Goal: Task Accomplishment & Management: Use online tool/utility

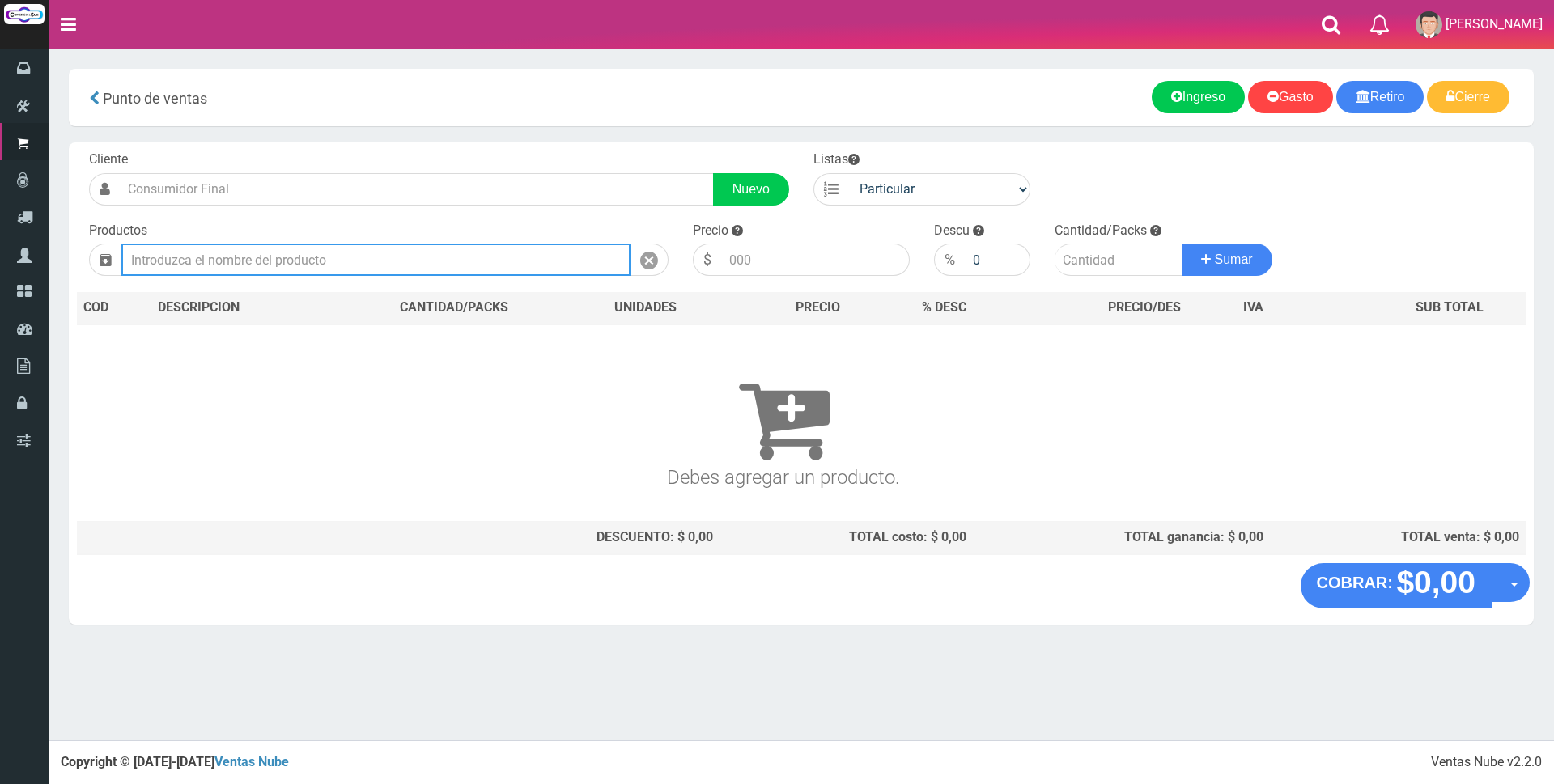
click at [367, 267] on input "text" at bounding box center [376, 259] width 509 height 32
click at [412, 249] on input "text" at bounding box center [376, 259] width 509 height 32
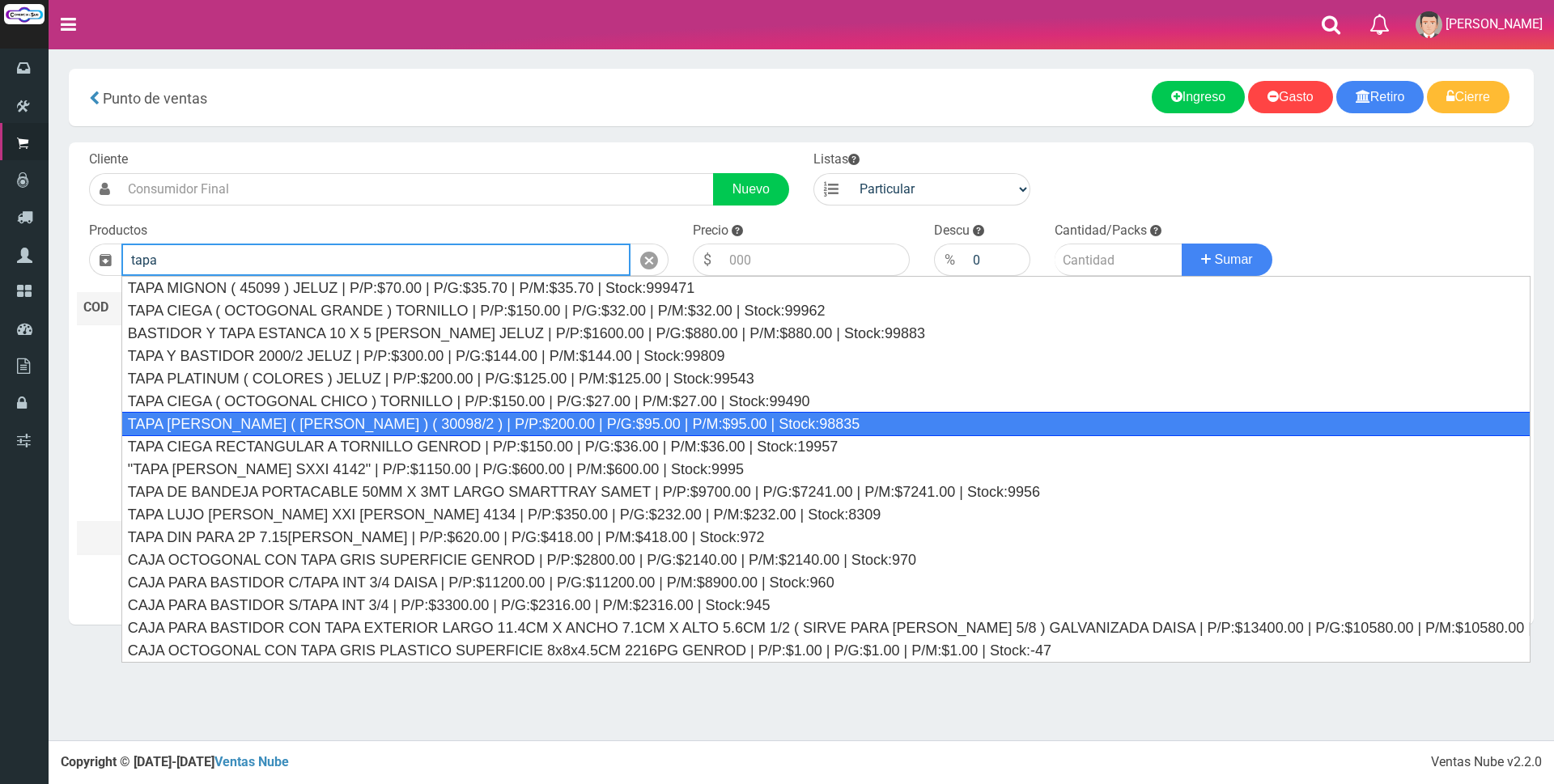
click at [400, 430] on div "TAPA REGINA JELUZ ( BLANCO ) ( 30098/2 ) | P/P:$200.00 | P/G:$95.00 | P/M:$95.0…" at bounding box center [826, 423] width 1409 height 24
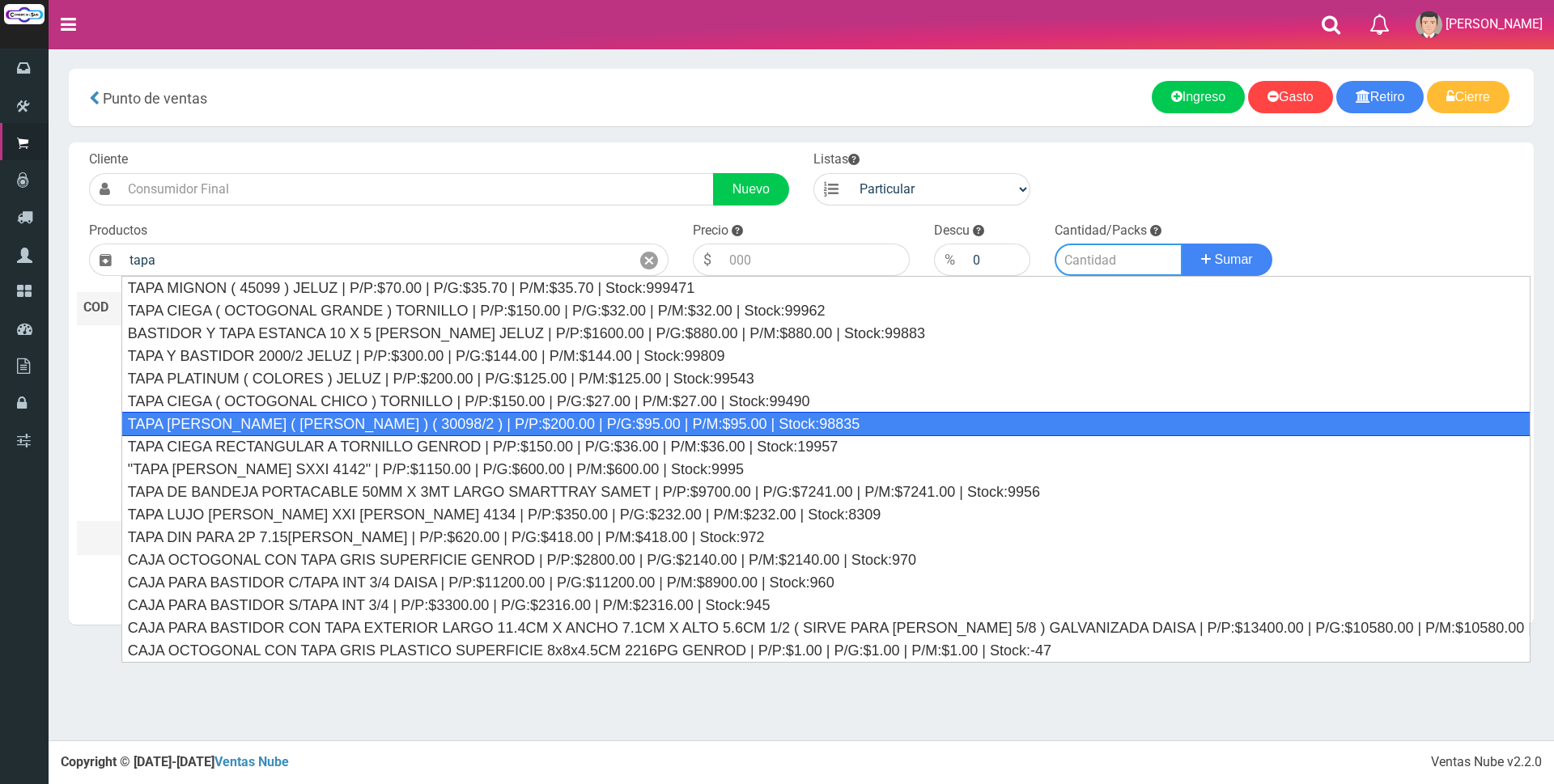
type input "TAPA REGINA JELUZ ( BLANCO ) ( 30098/2 ) | P/P:$200.00 | P/G:$95.00 | P/M:$95.0…"
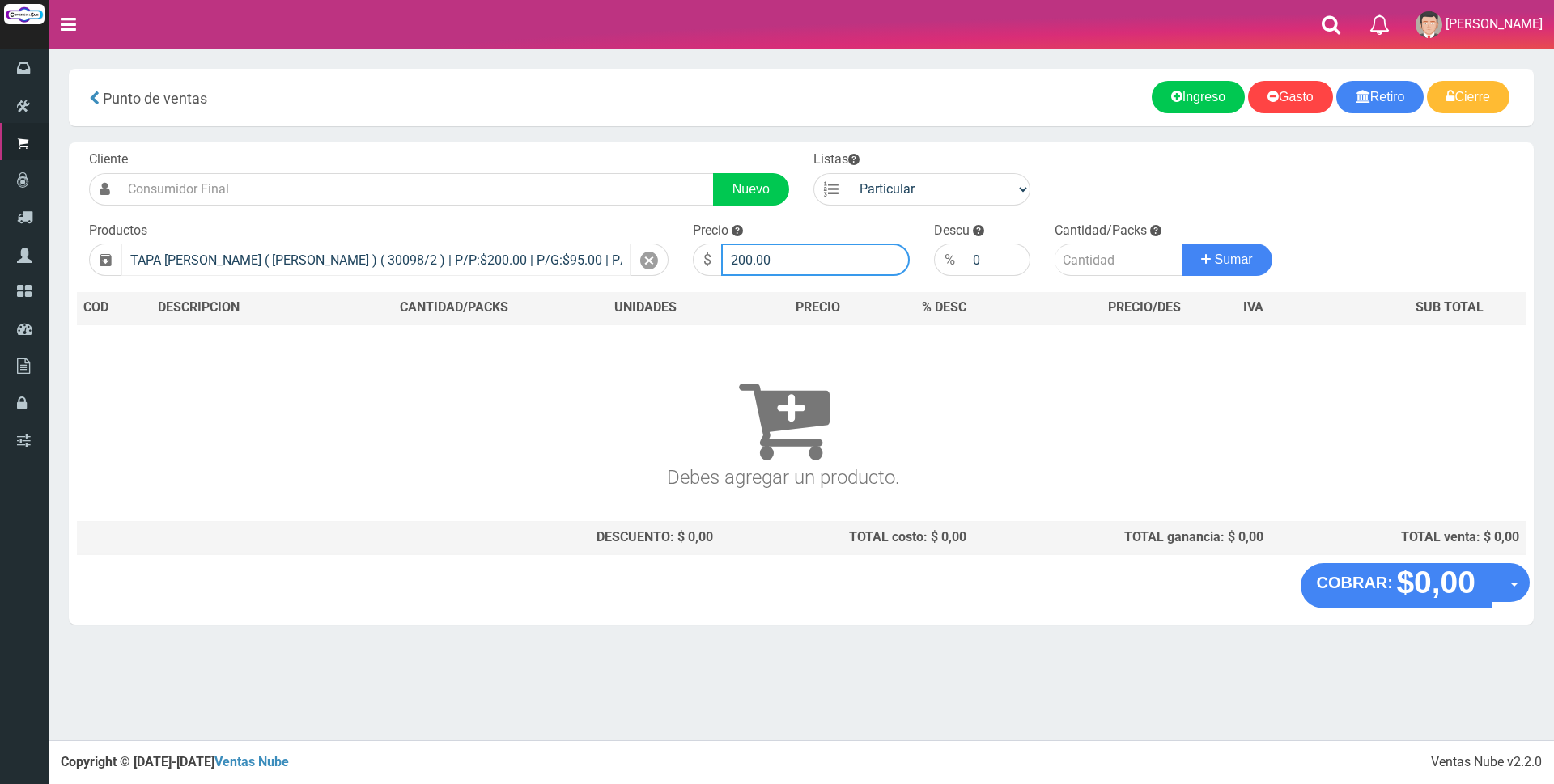
drag, startPoint x: 832, startPoint y: 248, endPoint x: 517, endPoint y: 250, distance: 315.0
click at [517, 151] on form "Cliente Nuevo Listas Particular Gremio Mayoristas" at bounding box center [801, 151] width 1449 height 0
type input "600"
type input "1"
click at [1182, 244] on button "Sumar" at bounding box center [1227, 259] width 91 height 32
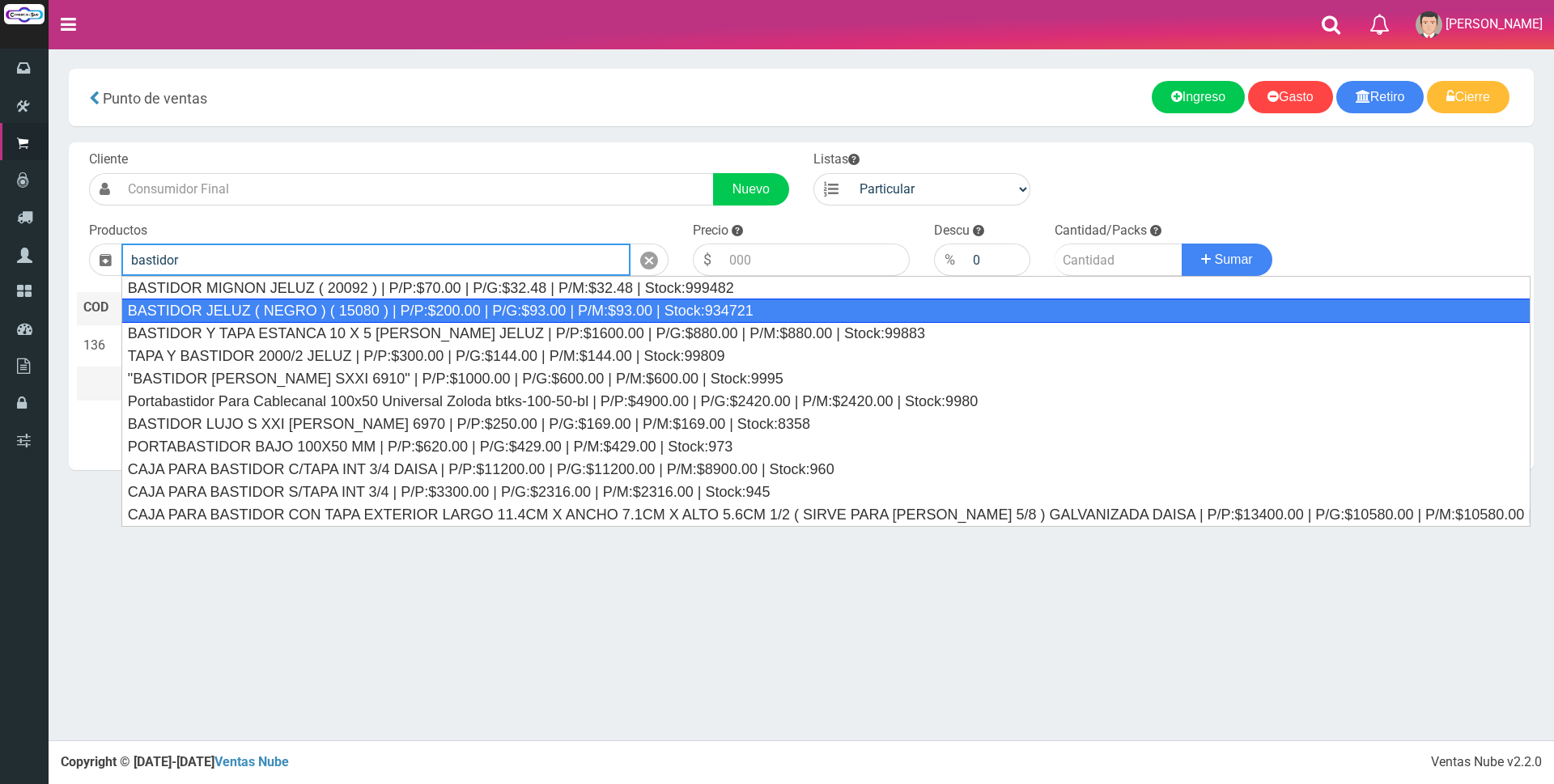
click at [368, 305] on div "BASTIDOR JELUZ ( NEGRO ) ( 15080 ) | P/P:$200.00 | P/G:$93.00 | P/M:$93.00 | St…" at bounding box center [826, 310] width 1409 height 24
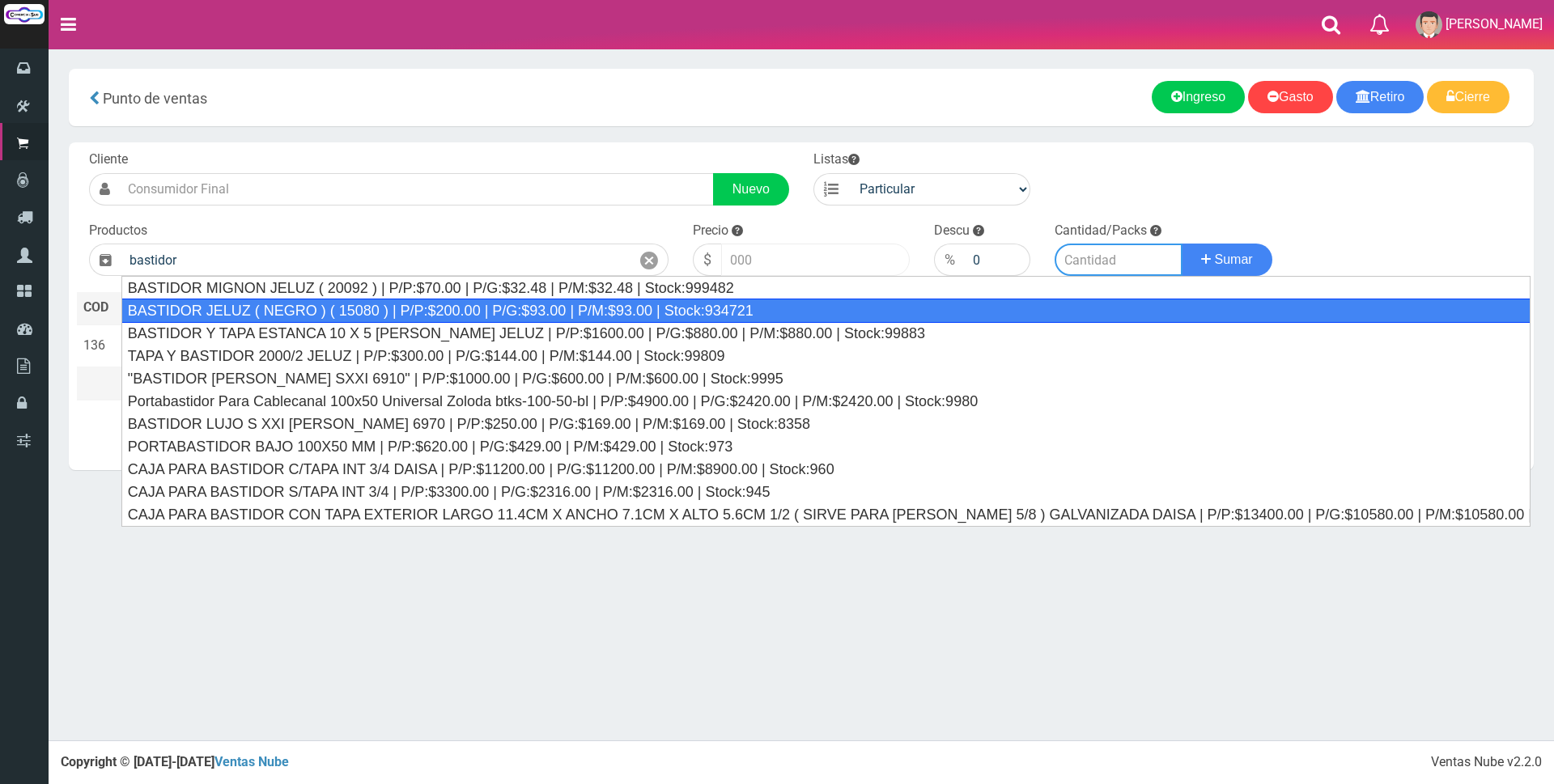
type input "BASTIDOR JELUZ ( NEGRO ) ( 15080 ) | P/P:$200.00 | P/G:$93.00 | P/M:$93.00 | St…"
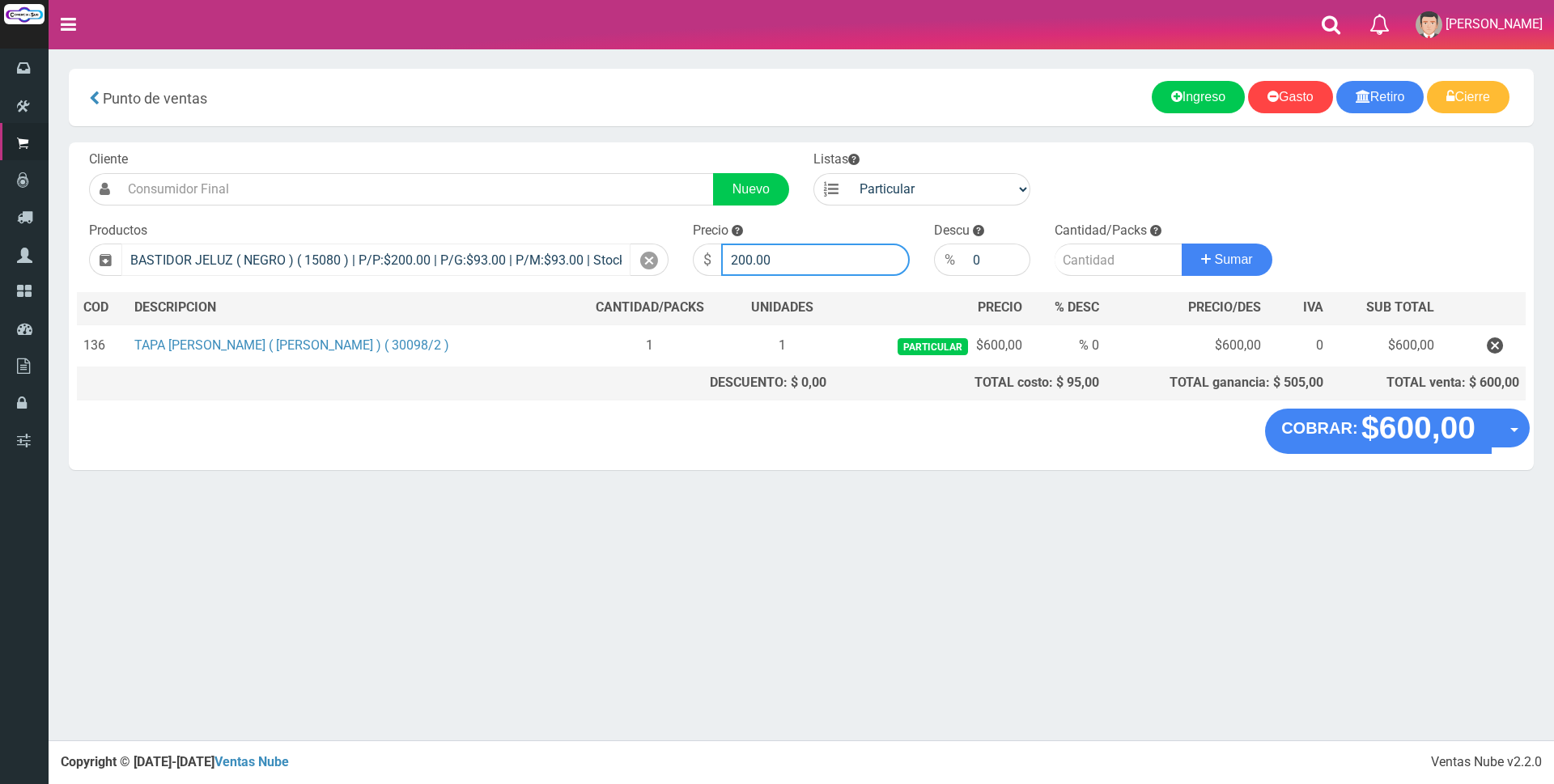
drag, startPoint x: 800, startPoint y: 266, endPoint x: 571, endPoint y: 254, distance: 229.3
click at [571, 151] on form "Cliente Nuevo Listas Particular Gremio Mayoristas" at bounding box center [801, 151] width 1449 height 0
type input "600"
type input "1"
click at [1182, 244] on button "Sumar" at bounding box center [1227, 259] width 91 height 32
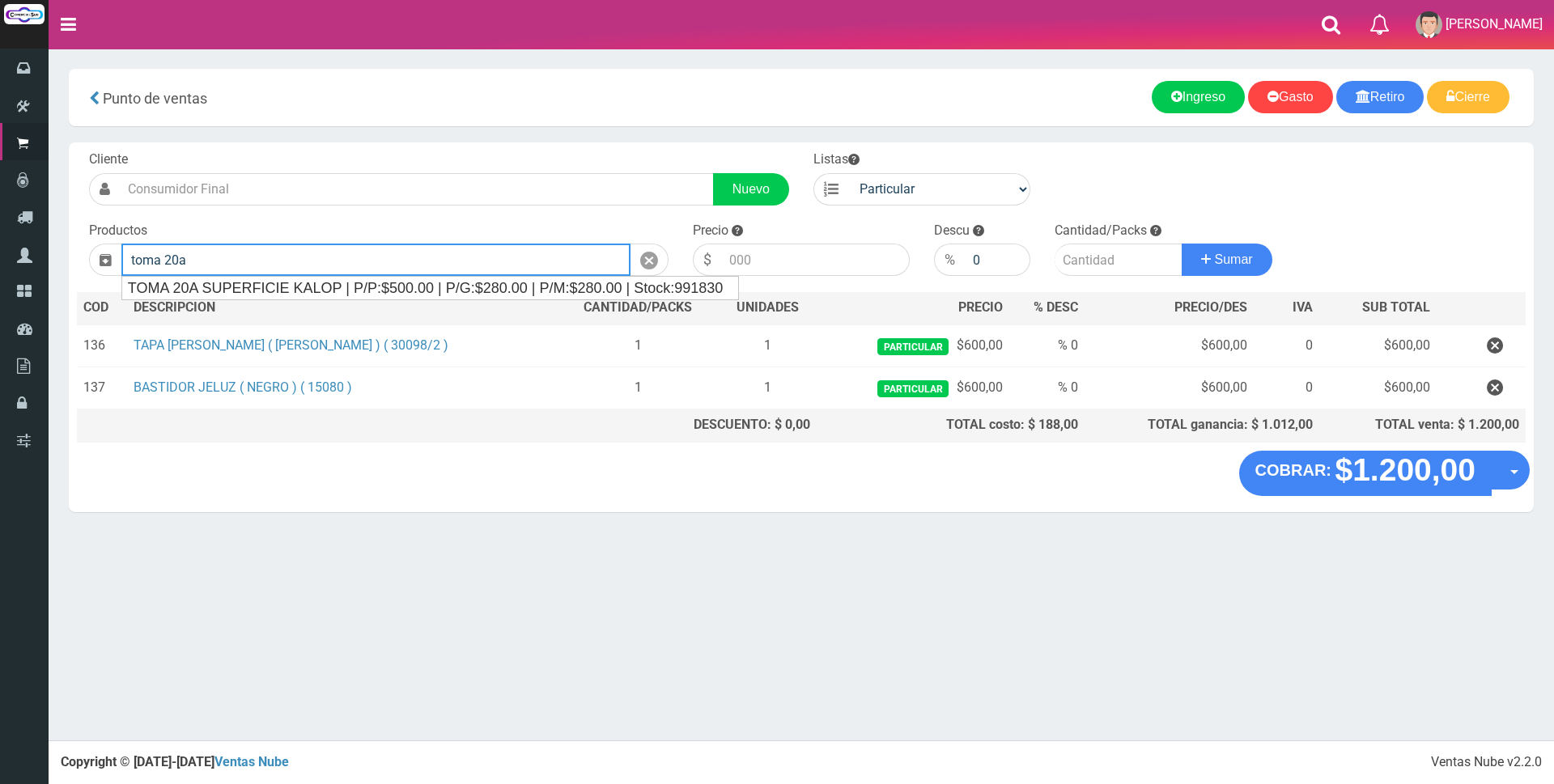
drag, startPoint x: 204, startPoint y: 254, endPoint x: 162, endPoint y: 264, distance: 43.2
click at [162, 264] on input "toma 20a" at bounding box center [376, 259] width 509 height 32
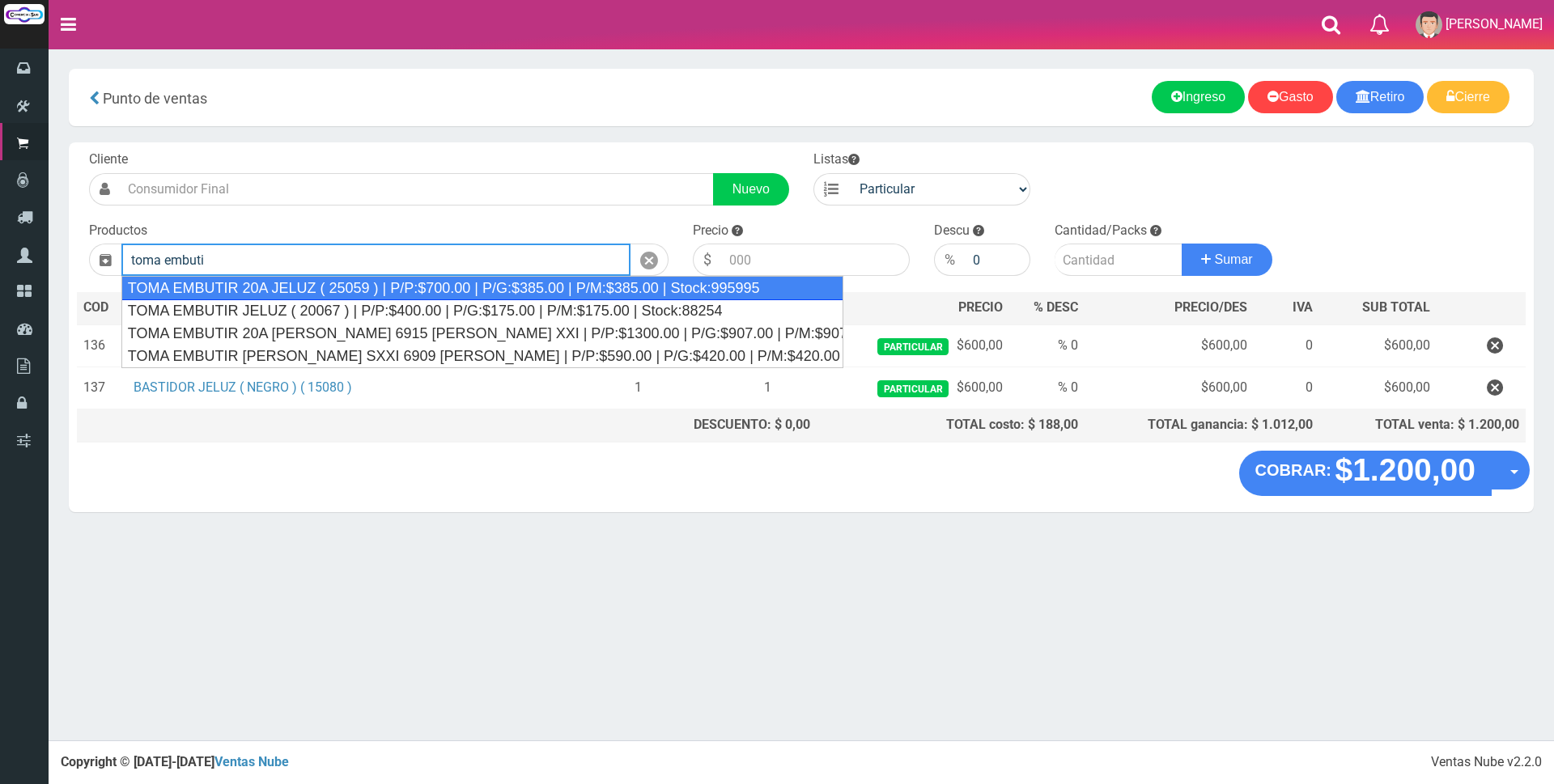
click at [255, 290] on div "TOMA EMBUTIR 20A JELUZ ( 25059 ) | P/P:$700.00 | P/G:$385.00 | P/M:$385.00 | St…" at bounding box center [482, 287] width 722 height 24
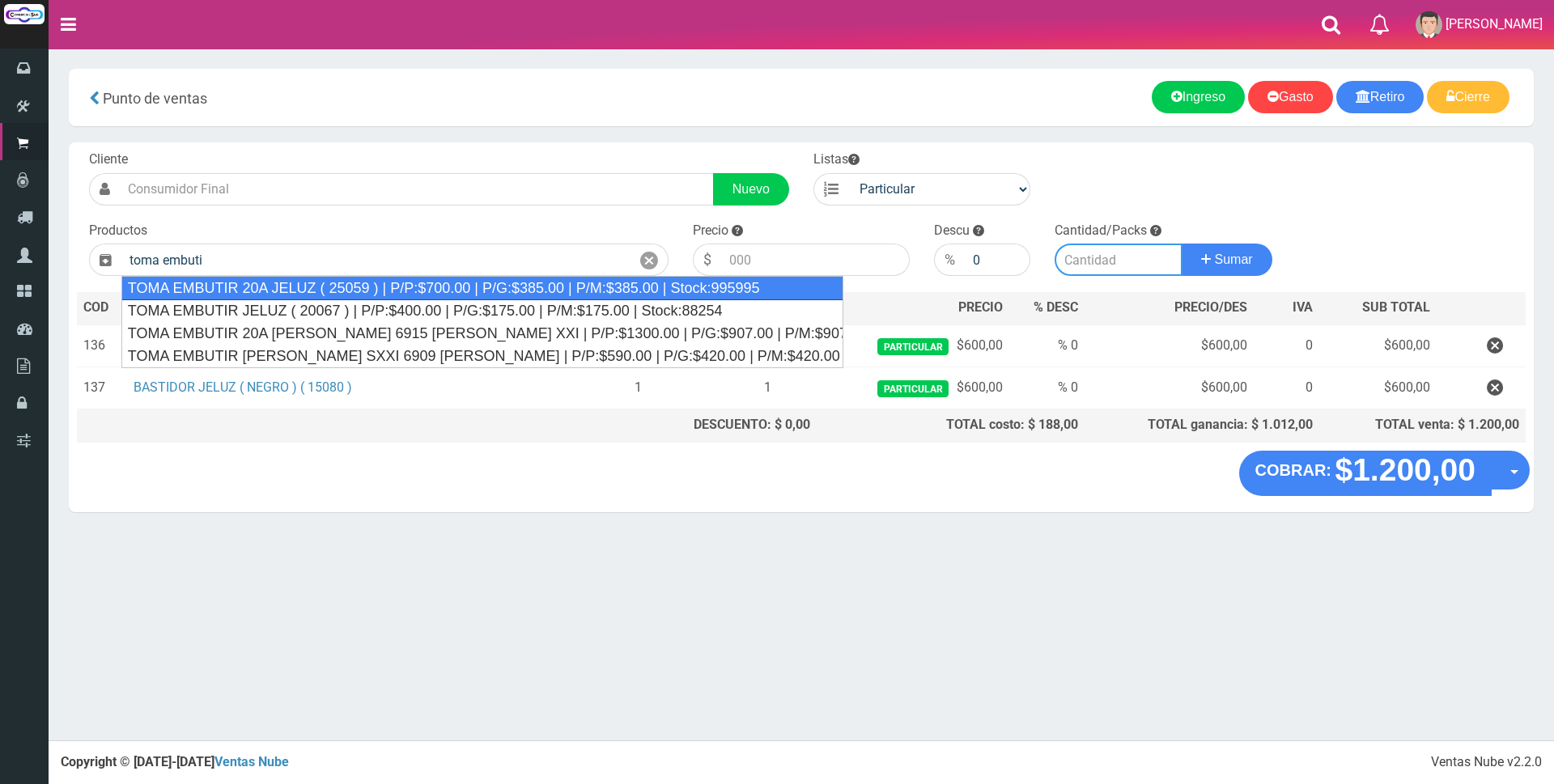
type input "TOMA EMBUTIR 20A JELUZ ( 25059 ) | P/P:$700.00 | P/G:$385.00 | P/M:$385.00 | St…"
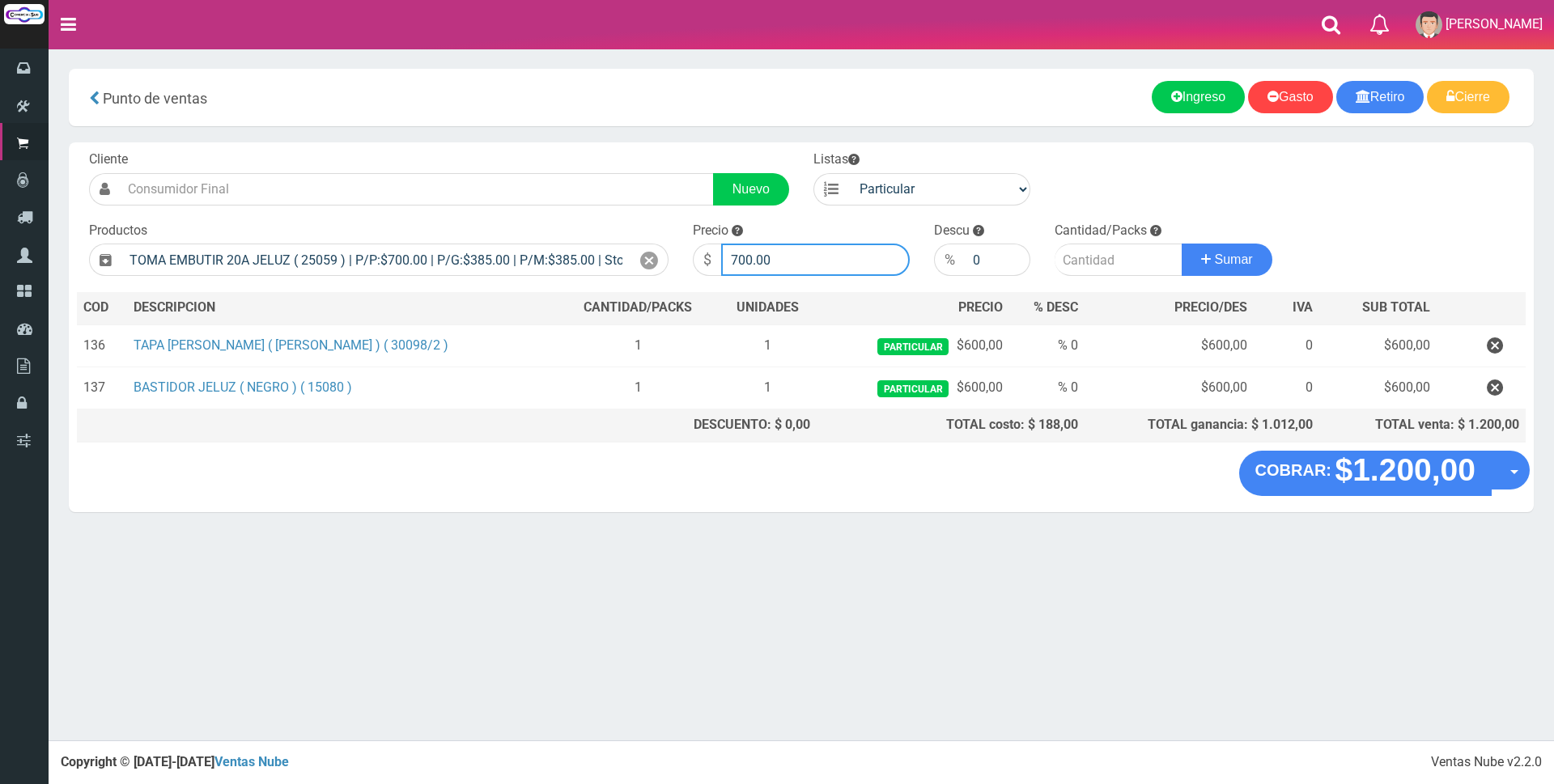
drag, startPoint x: 808, startPoint y: 259, endPoint x: 547, endPoint y: 238, distance: 261.8
click at [550, 151] on form "Cliente Nuevo Listas Particular Gremio Mayoristas" at bounding box center [801, 151] width 1449 height 0
type input "2500"
type input "1"
click at [1182, 244] on button "Sumar" at bounding box center [1227, 259] width 91 height 32
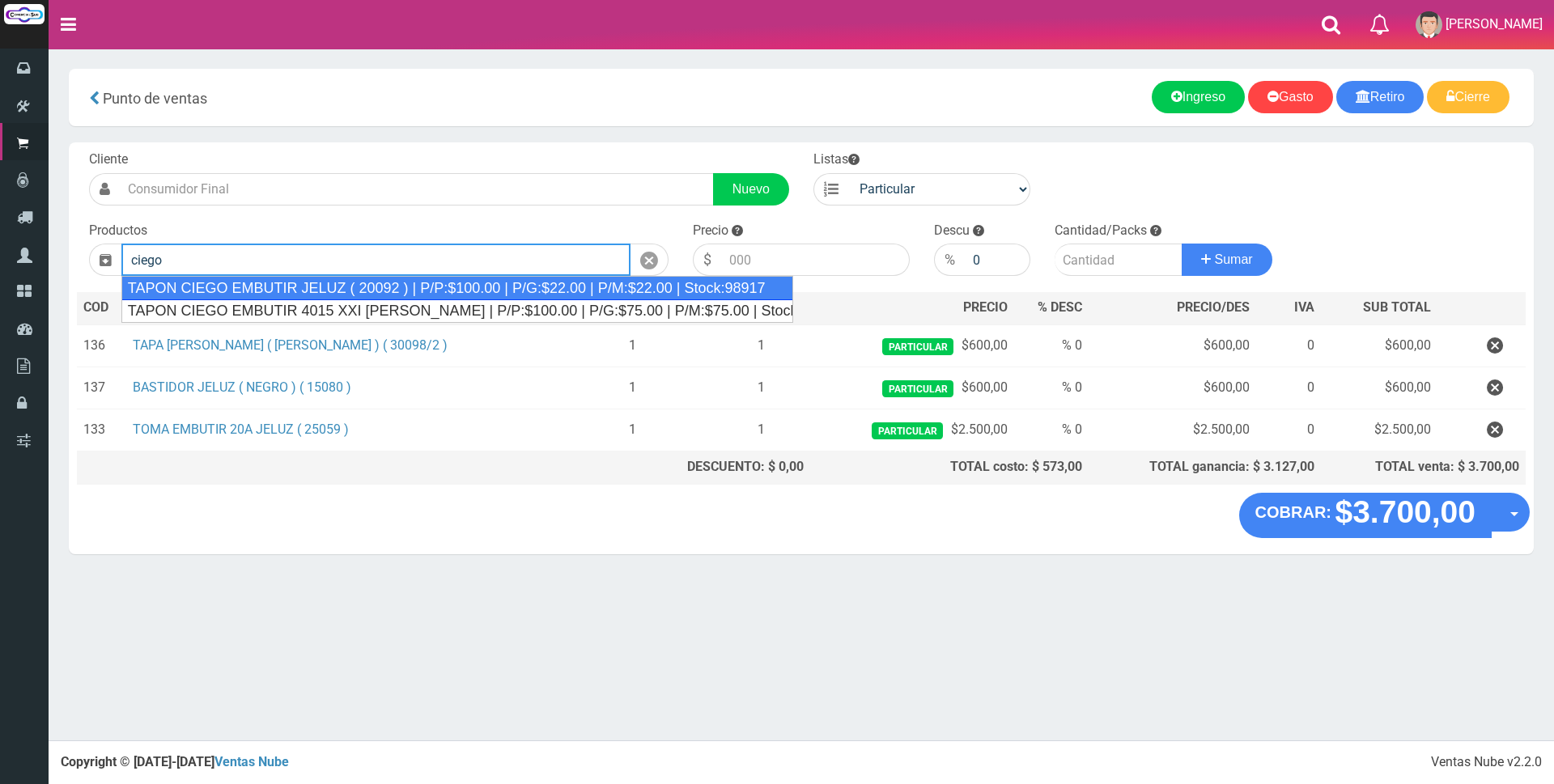
click at [487, 288] on div "TAPON CIEGO EMBUTIR JELUZ ( 20092 ) | P/P:$100.00 | P/G:$22.00 | P/M:$22.00 | S…" at bounding box center [456, 287] width 672 height 24
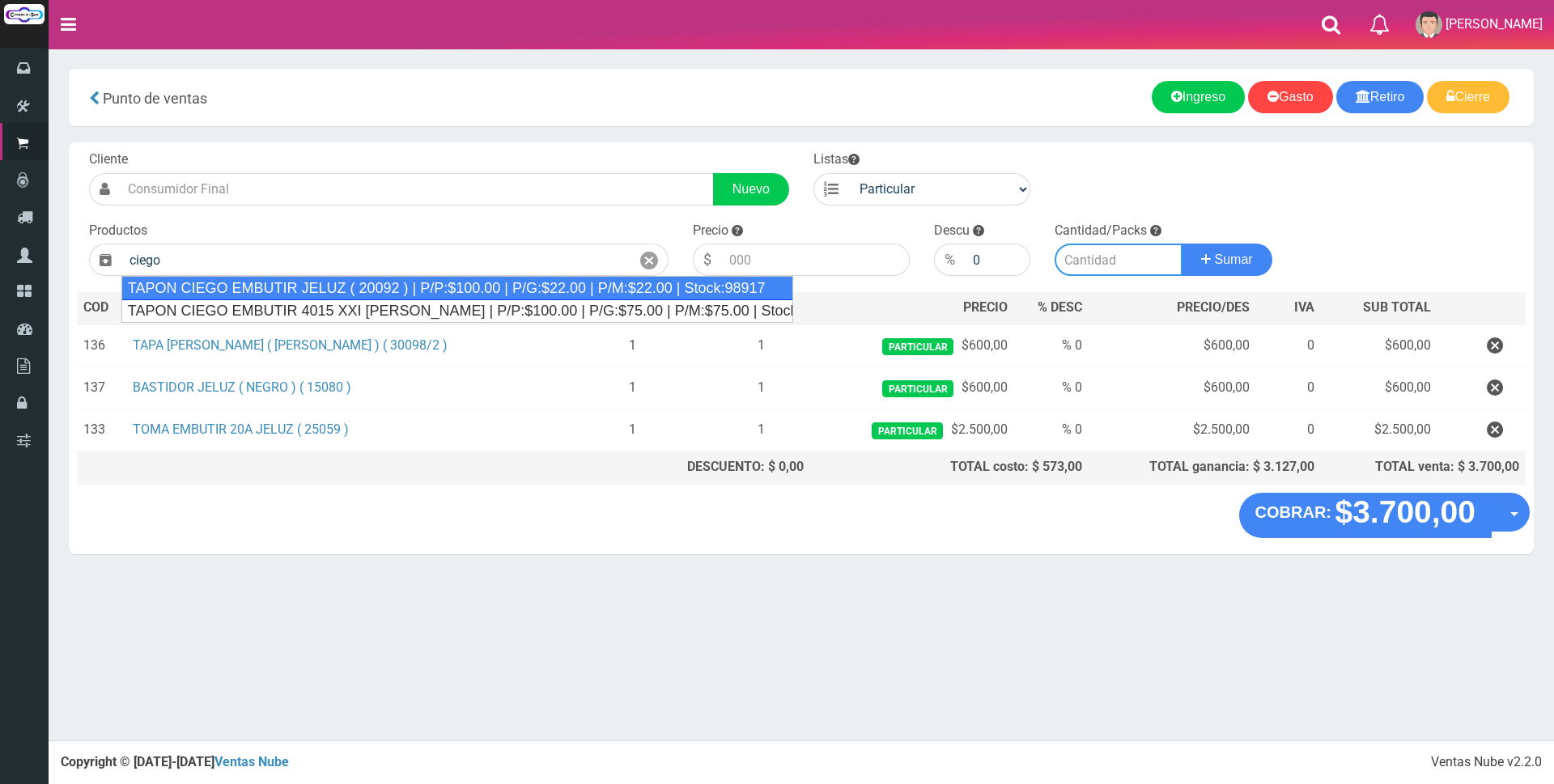
type input "TAPON CIEGO EMBUTIR JELUZ ( 20092 ) | P/P:$100.00 | P/G:$22.00 | P/M:$22.00 | S…"
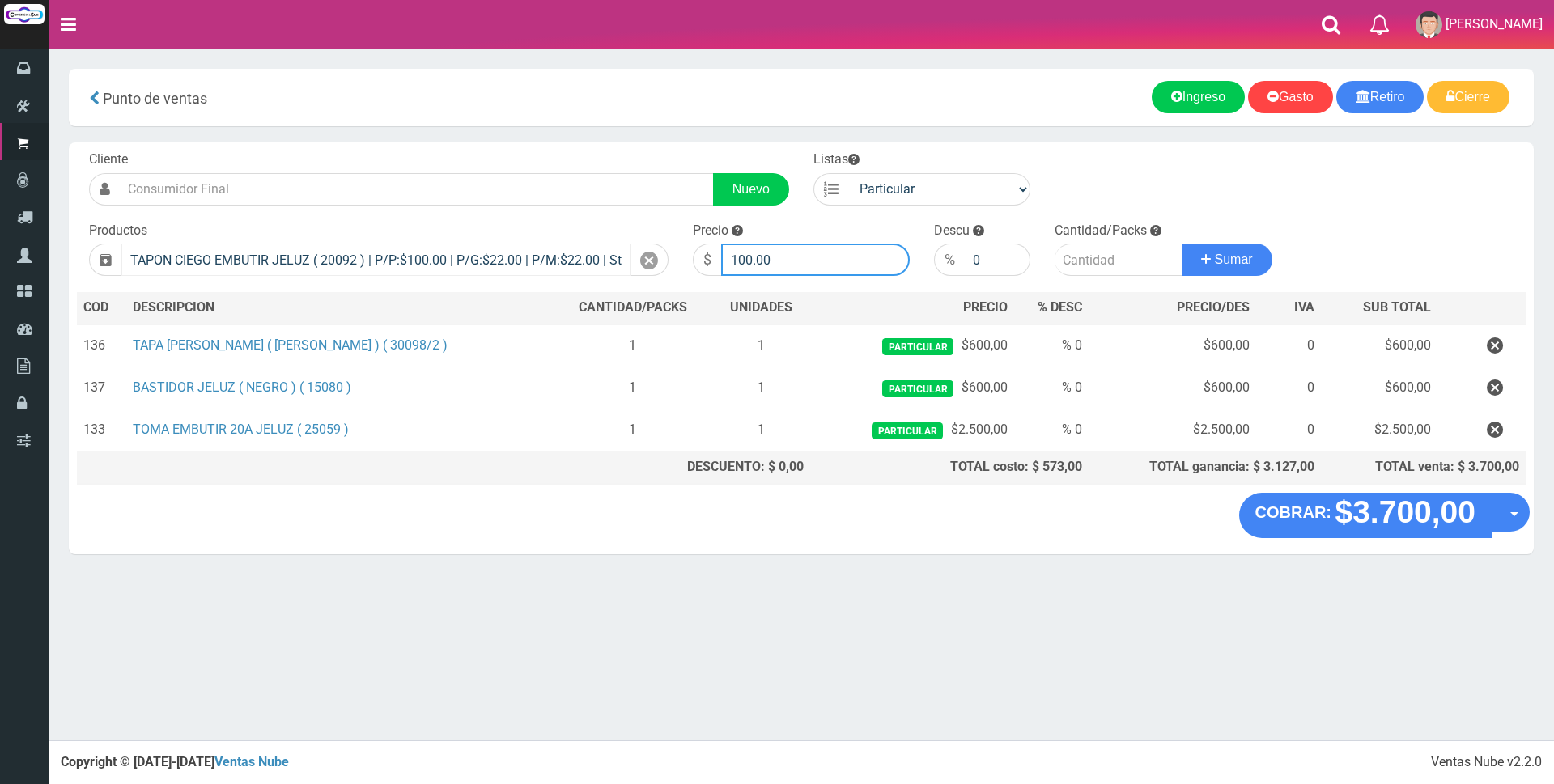
drag, startPoint x: 774, startPoint y: 262, endPoint x: 589, endPoint y: 257, distance: 185.1
click at [589, 151] on form "Cliente Nuevo Listas Particular Gremio Mayoristas" at bounding box center [801, 151] width 1449 height 0
type input "300"
type input "2"
click at [1182, 244] on button "Sumar" at bounding box center [1227, 259] width 91 height 32
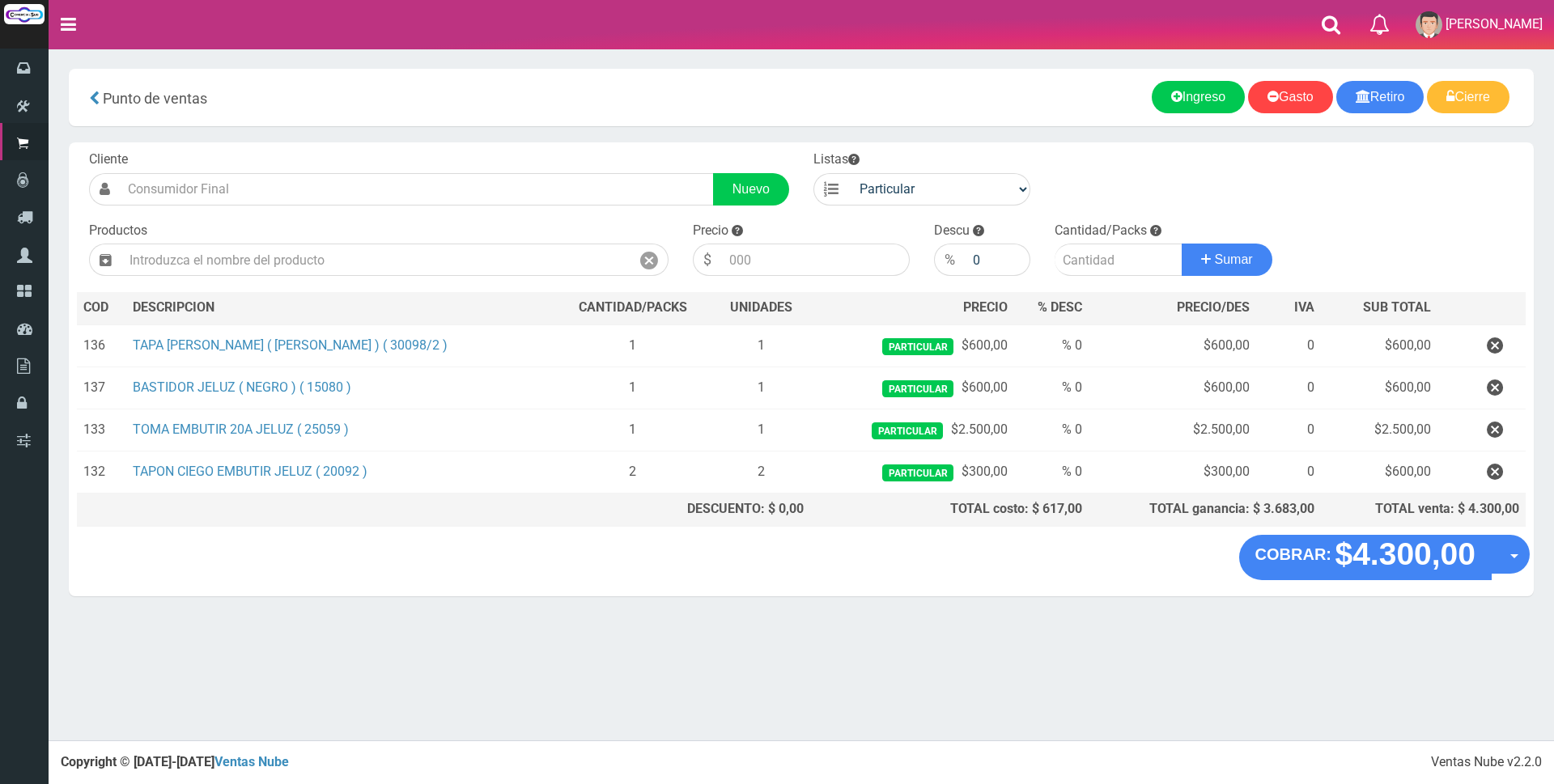
click at [1329, 221] on div "Cliente Nuevo Listas Particular Gremio Mayoristas Productos 0" at bounding box center [801, 338] width 1465 height 392
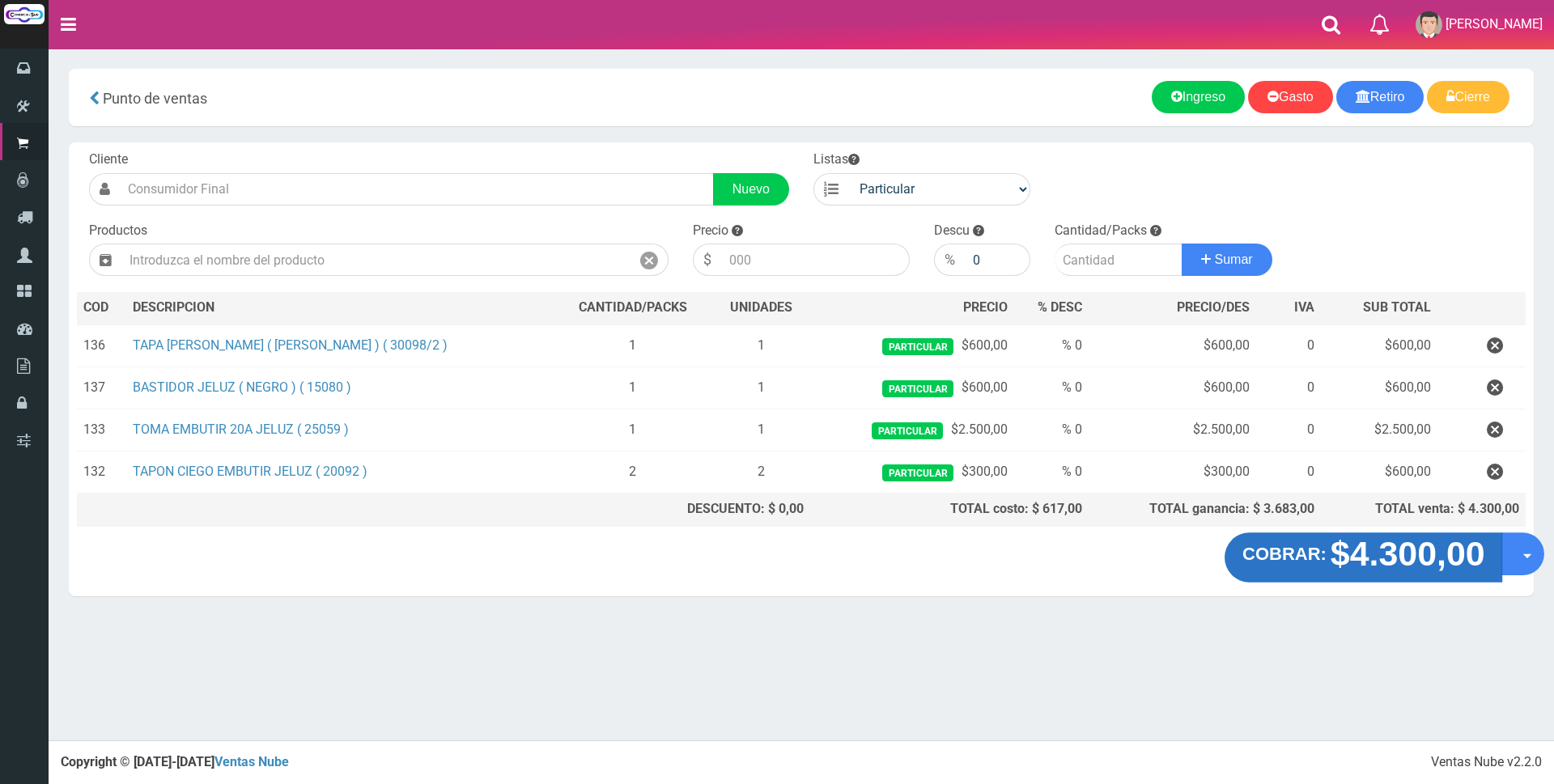
click at [1405, 569] on strong "$4.300,00" at bounding box center [1407, 553] width 155 height 38
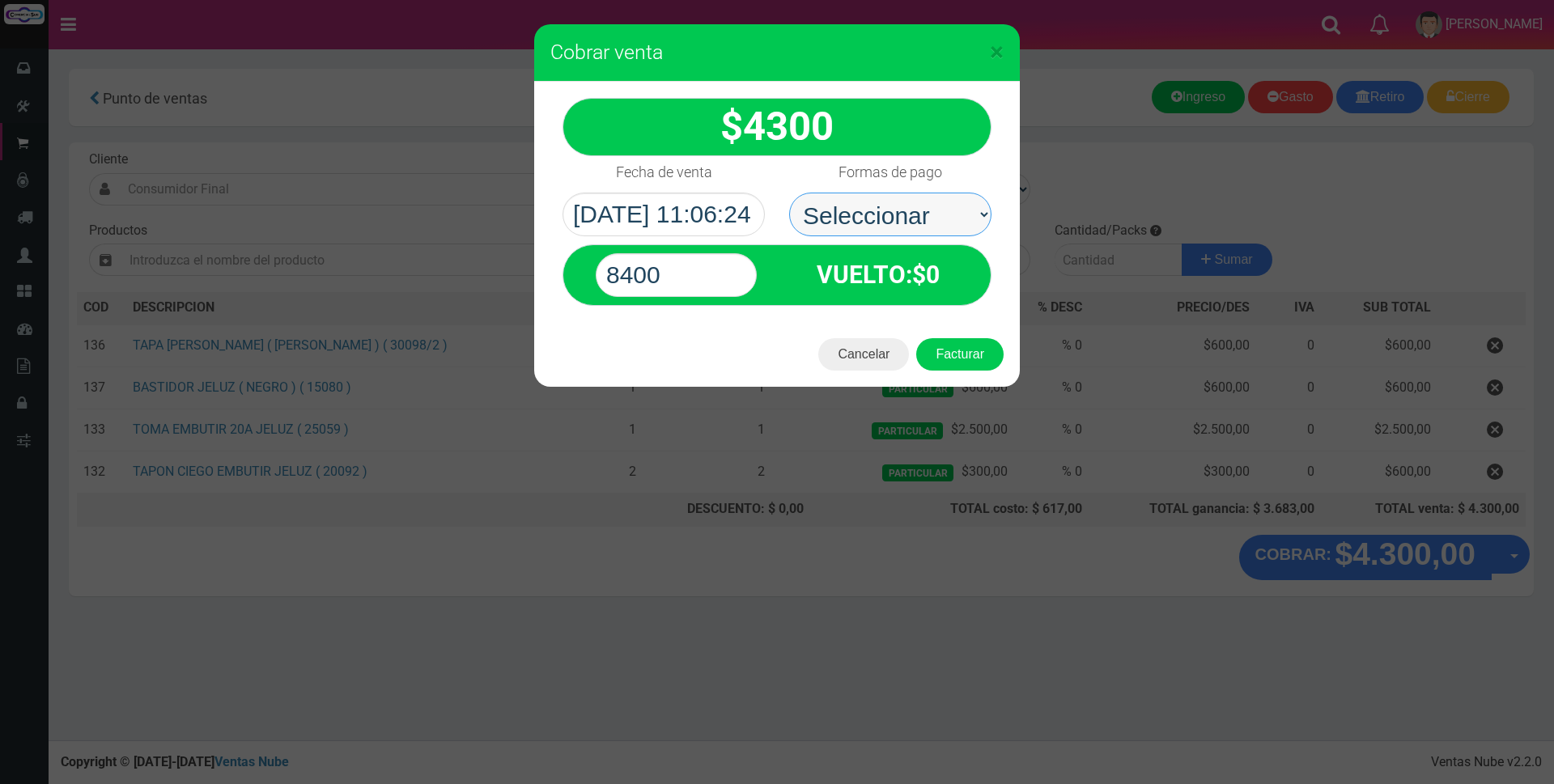
click at [931, 221] on select "Seleccionar Efectivo Tarjeta de Crédito Depósito Débito" at bounding box center [891, 214] width 203 height 44
click at [995, 47] on span "×" at bounding box center [996, 51] width 14 height 30
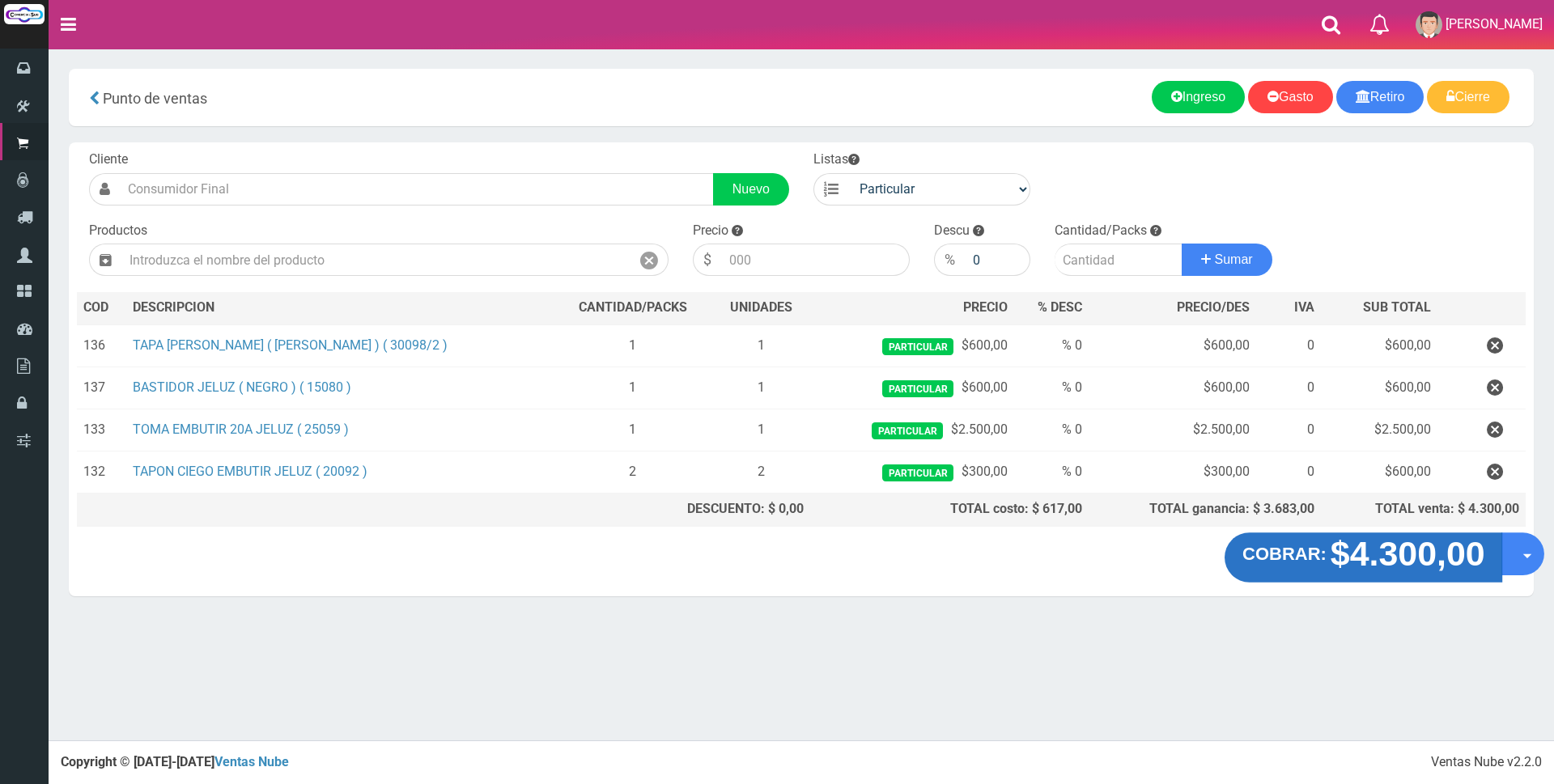
click at [1424, 551] on strong "$4.300,00" at bounding box center [1407, 553] width 155 height 38
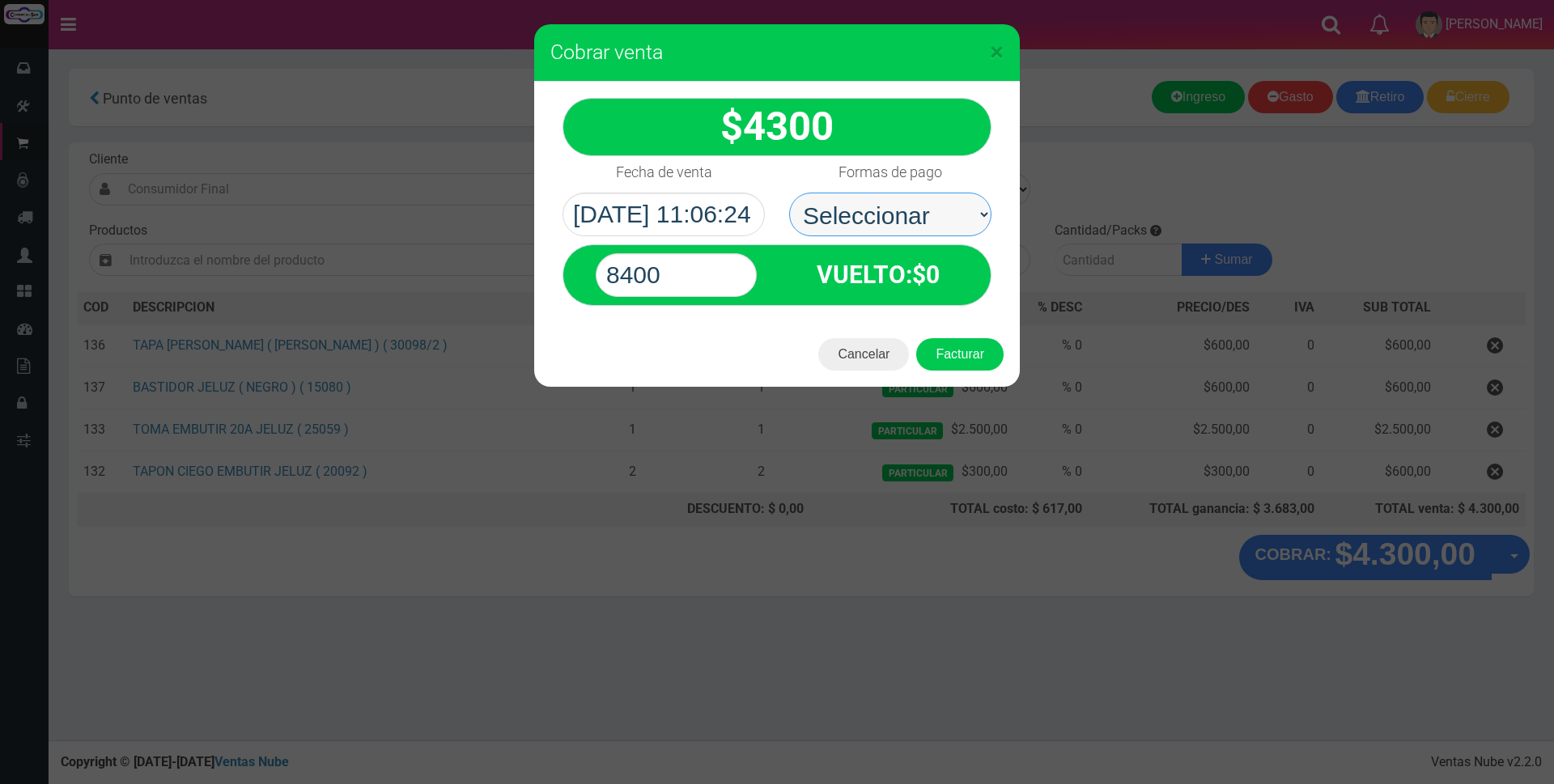
click at [906, 216] on select "Seleccionar Efectivo Tarjeta de Crédito Depósito Débito" at bounding box center [891, 214] width 203 height 44
select select "Efectivo"
click at [789, 193] on select "Seleccionar Efectivo Tarjeta de Crédito Depósito Débito" at bounding box center [891, 214] width 203 height 44
drag, startPoint x: 699, startPoint y: 273, endPoint x: 423, endPoint y: 236, distance: 278.5
click at [423, 236] on div "× Cobrar venta 4300" at bounding box center [777, 392] width 1554 height 784
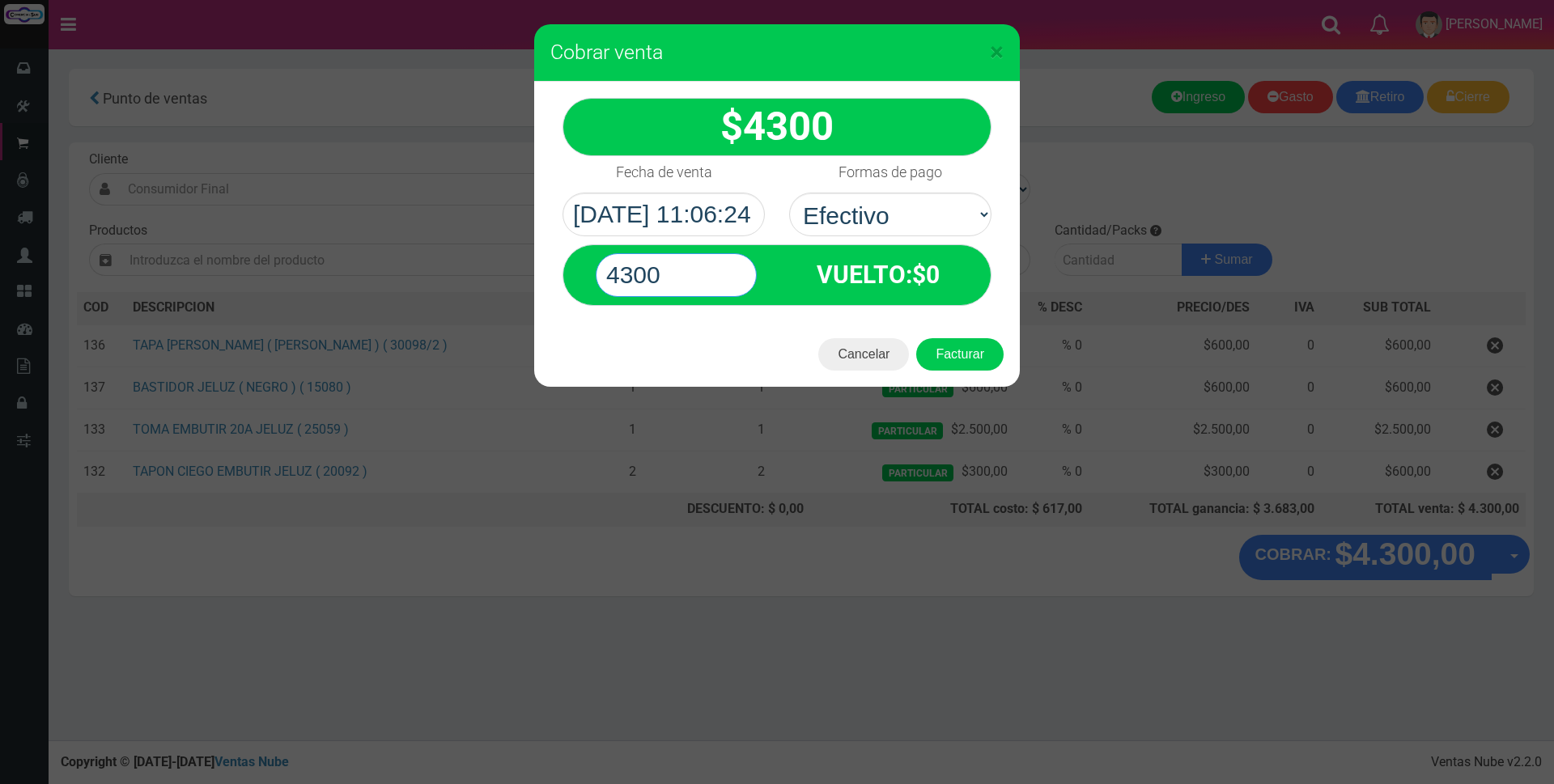
type input "4300"
click at [916, 338] on button "Facturar" at bounding box center [960, 354] width 87 height 32
